Goal: Task Accomplishment & Management: Complete application form

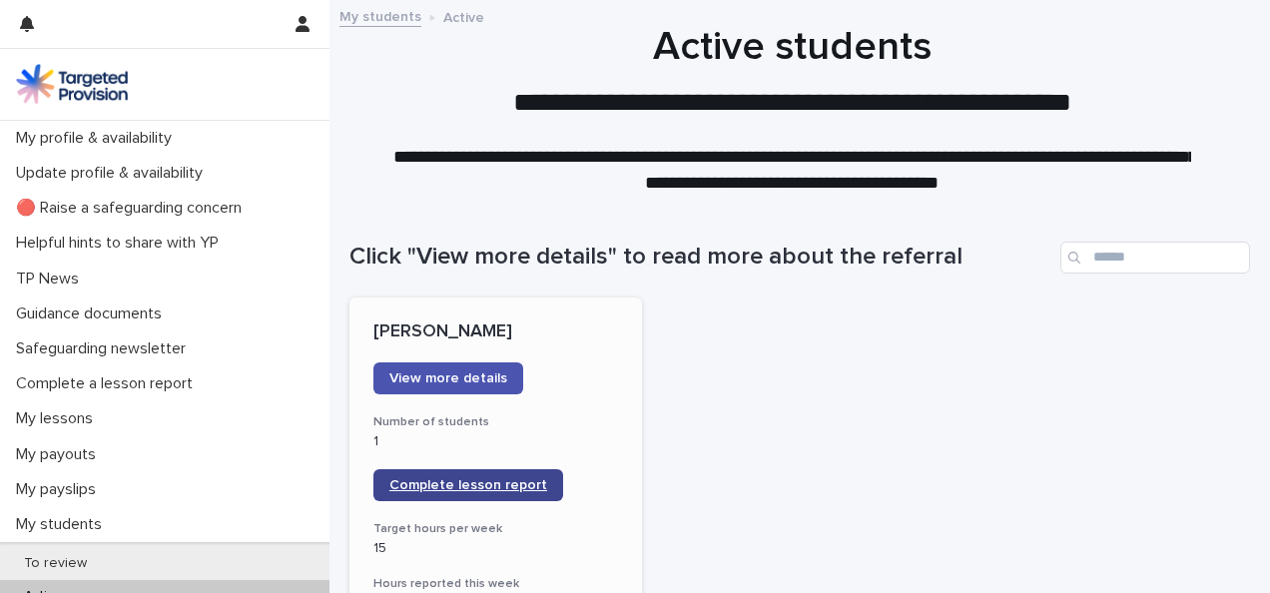
click at [499, 484] on span "Complete lesson report" at bounding box center [468, 485] width 158 height 14
click at [453, 487] on span "Complete lesson report" at bounding box center [468, 485] width 158 height 14
click at [436, 489] on span "Complete lesson report" at bounding box center [468, 485] width 158 height 14
click at [474, 485] on span "Complete lesson report" at bounding box center [468, 485] width 158 height 14
